Goal: Information Seeking & Learning: Learn about a topic

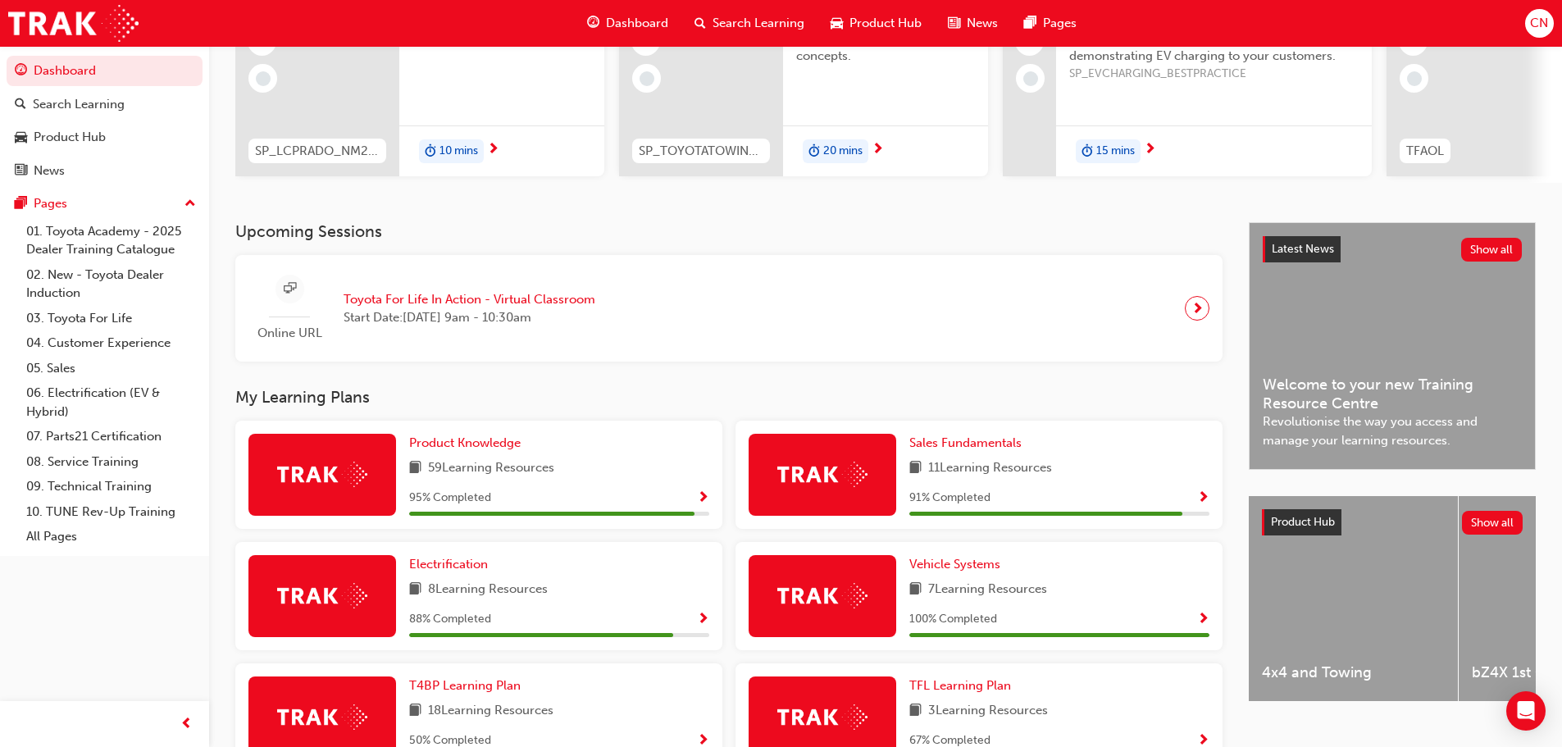
scroll to position [246, 0]
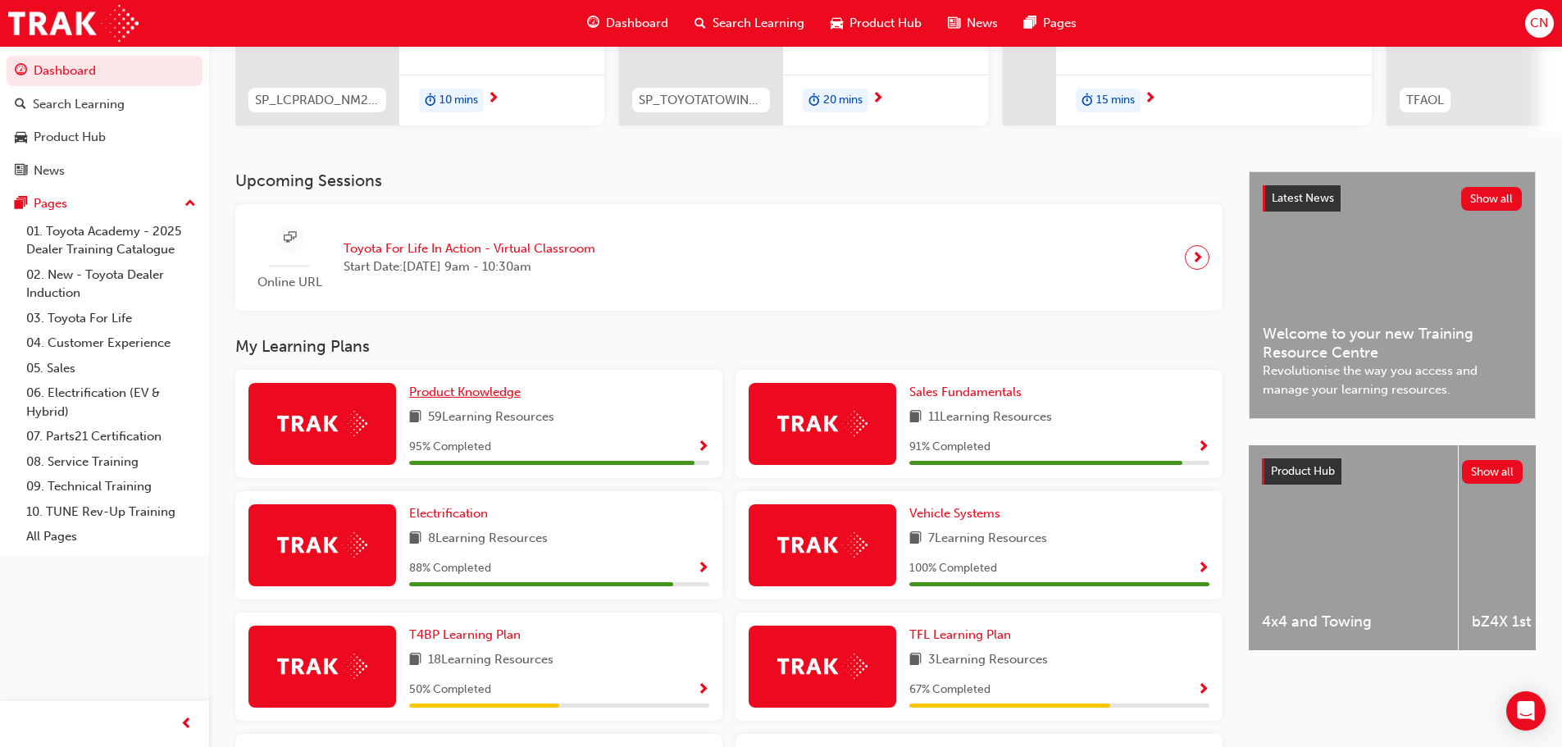
click at [444, 399] on span "Product Knowledge" at bounding box center [465, 392] width 112 height 15
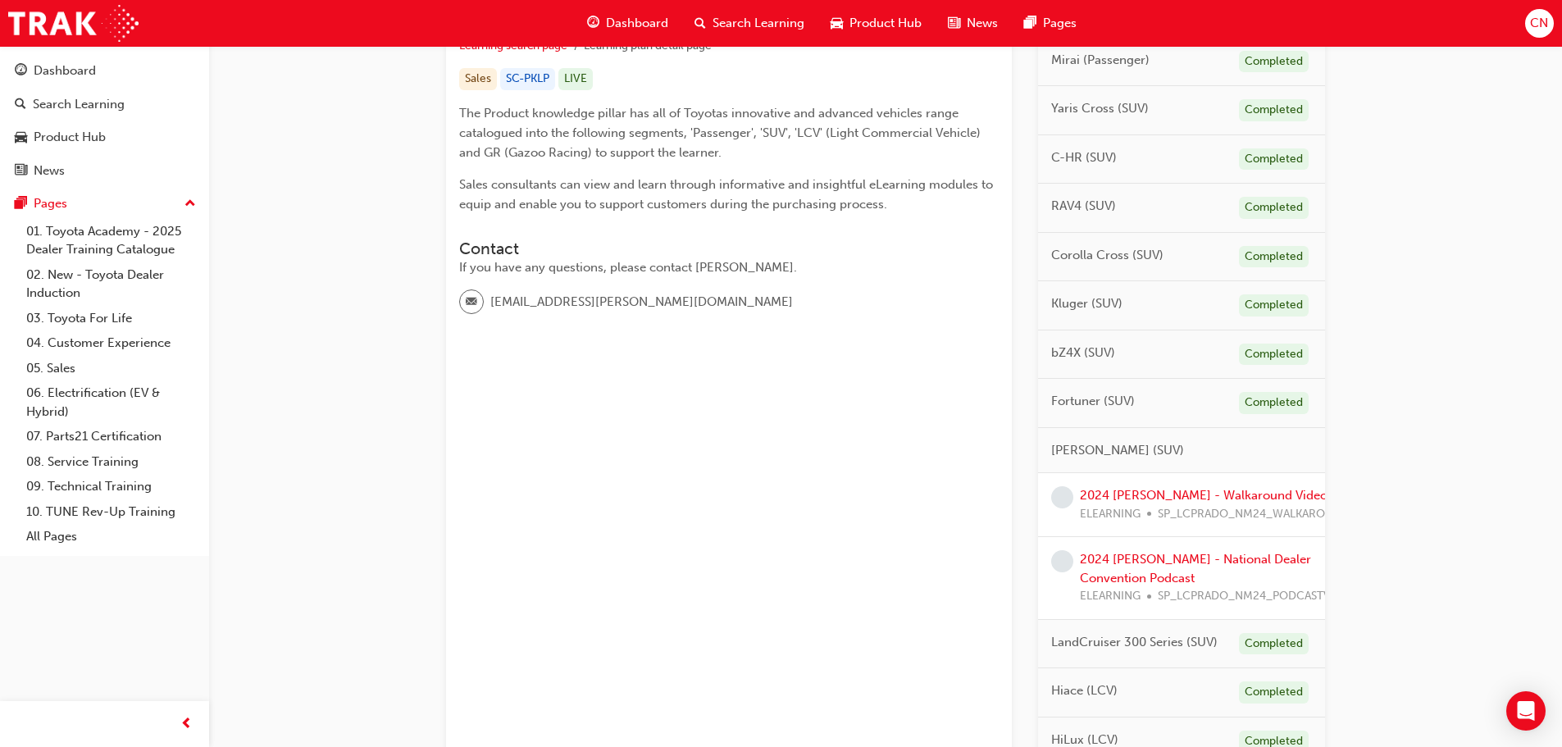
scroll to position [410, 0]
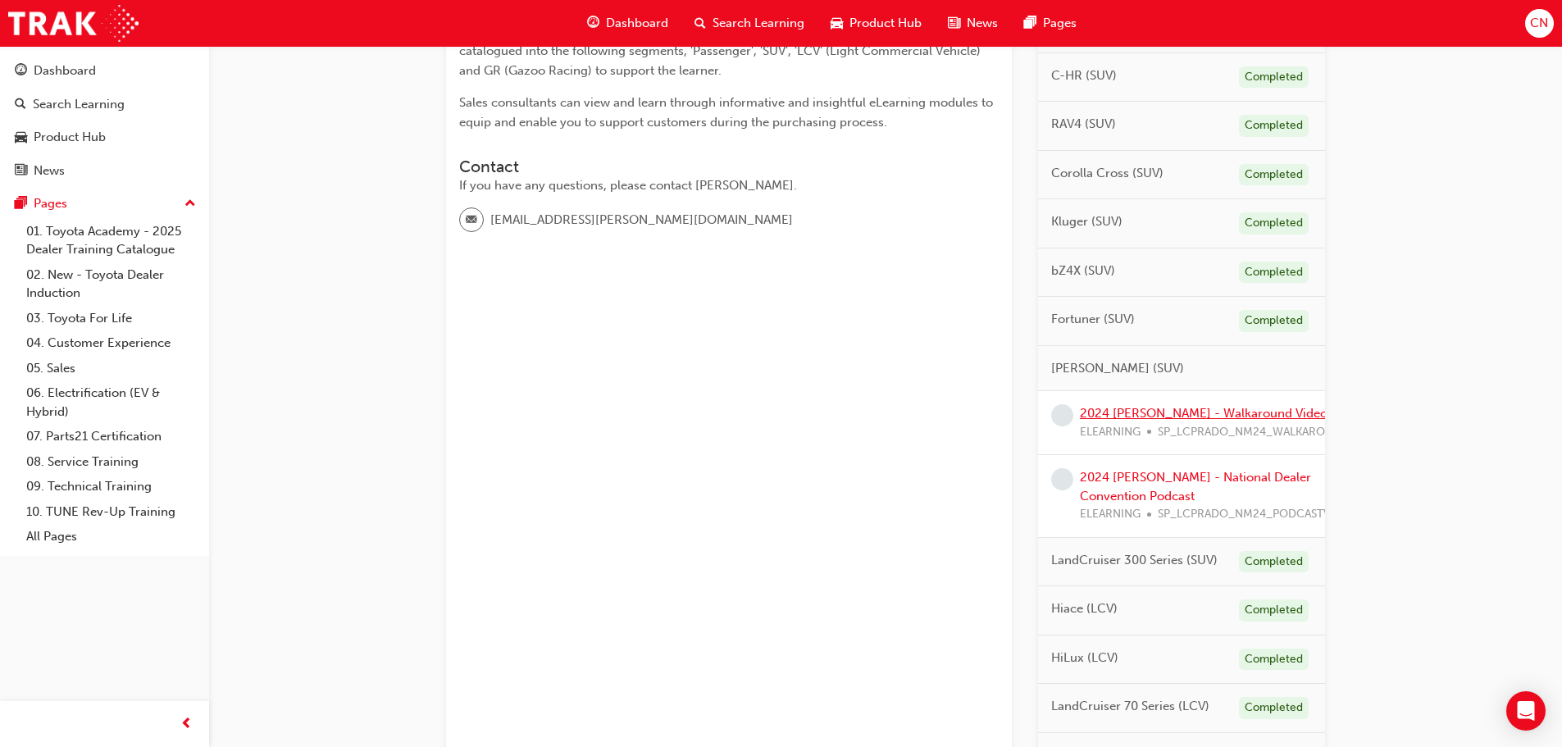
click at [1129, 413] on link "2024 [PERSON_NAME] - Walkaround Video" at bounding box center [1204, 413] width 248 height 15
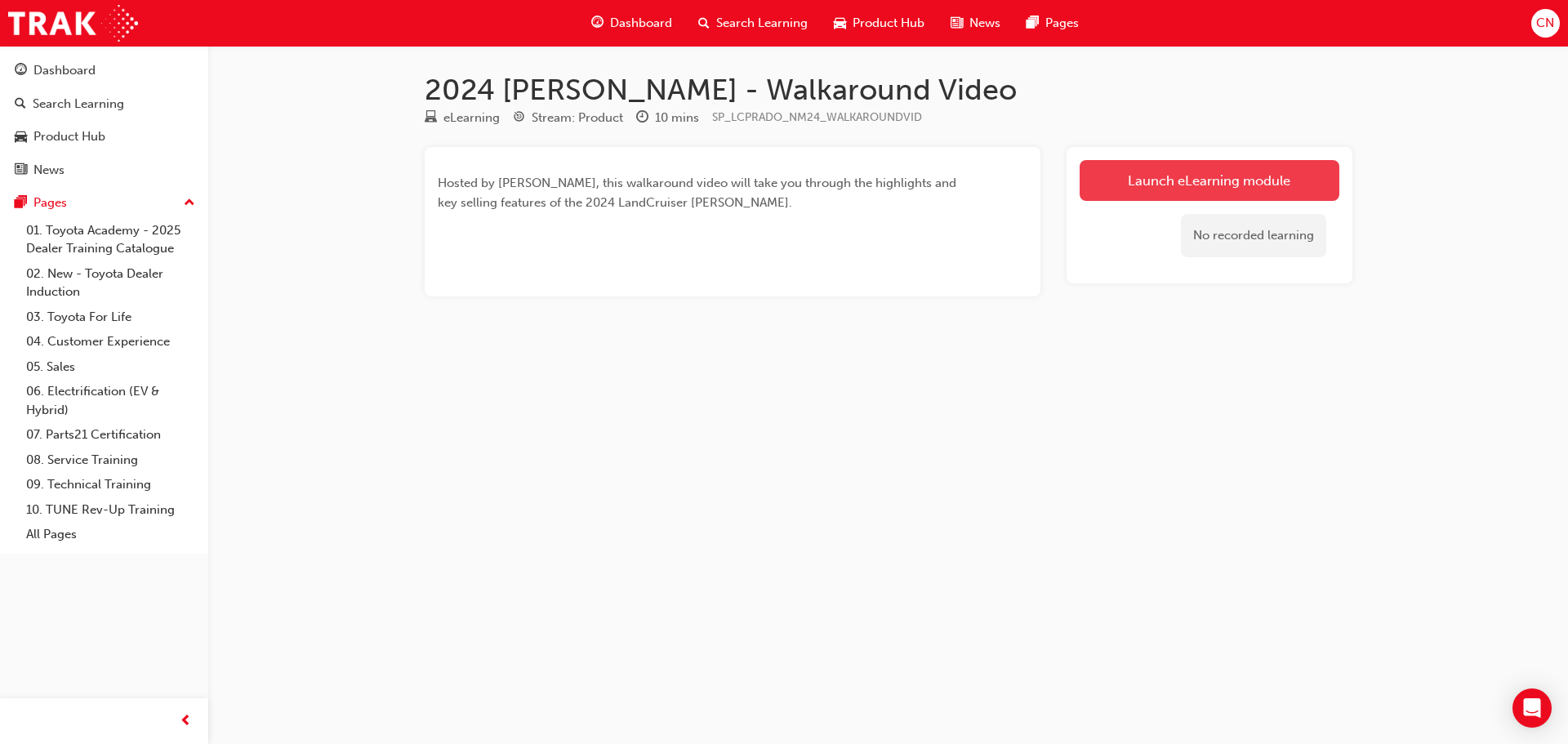
click at [1179, 190] on link "Launch eLearning module" at bounding box center [1209, 180] width 260 height 41
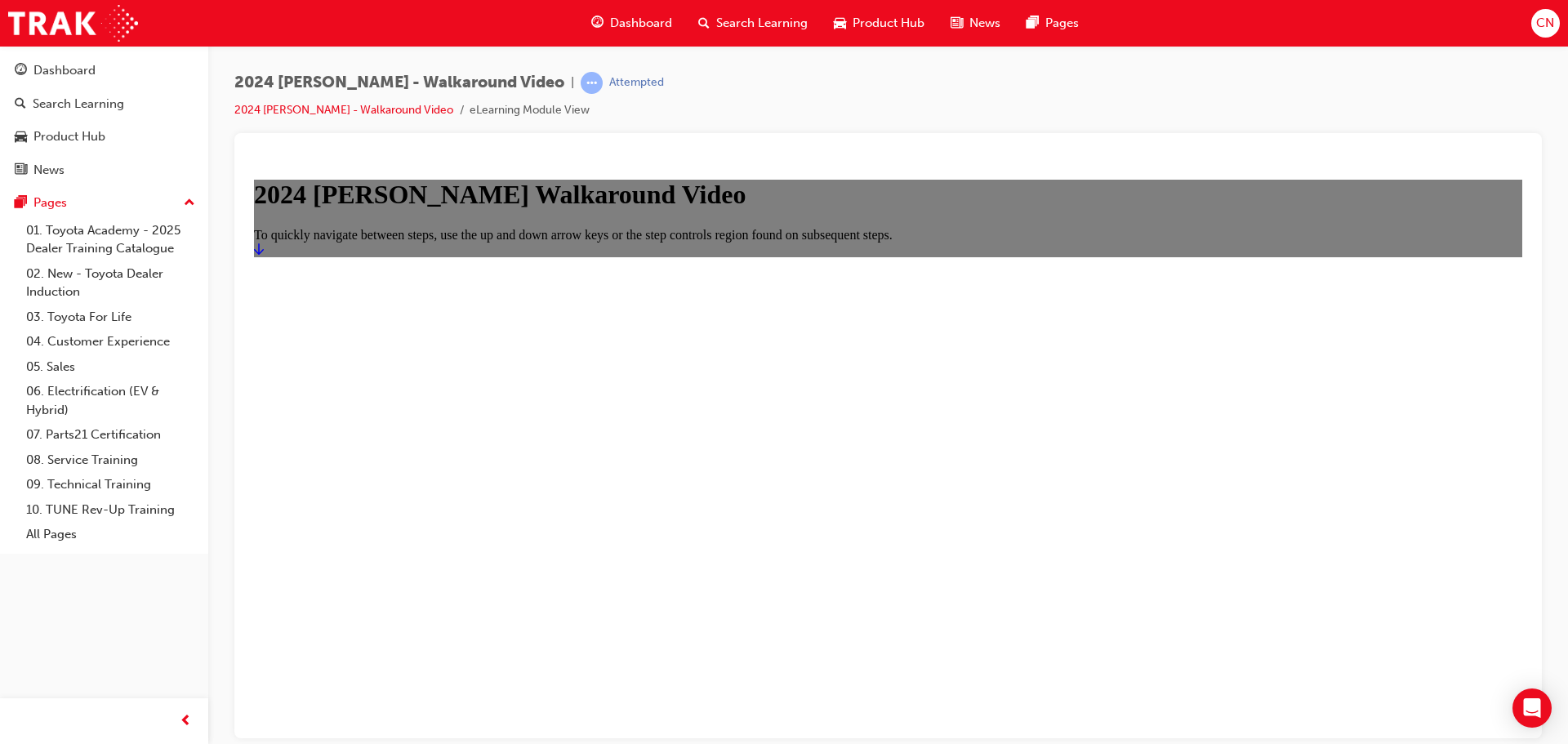
click at [264, 254] on icon "Start" at bounding box center [259, 248] width 10 height 11
